Goal: Information Seeking & Learning: Learn about a topic

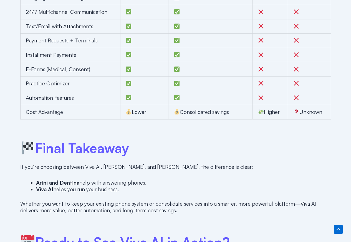
scroll to position [1581, 0]
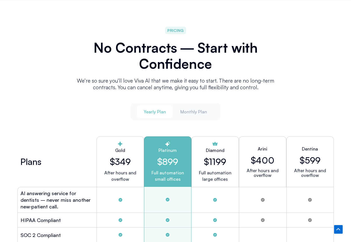
scroll to position [1319, 0]
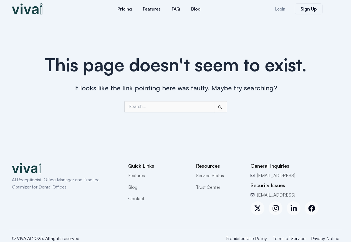
scroll to position [14, 0]
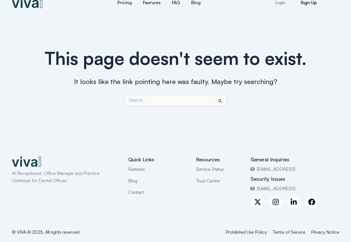
scroll to position [14, 0]
